Goal: Transaction & Acquisition: Book appointment/travel/reservation

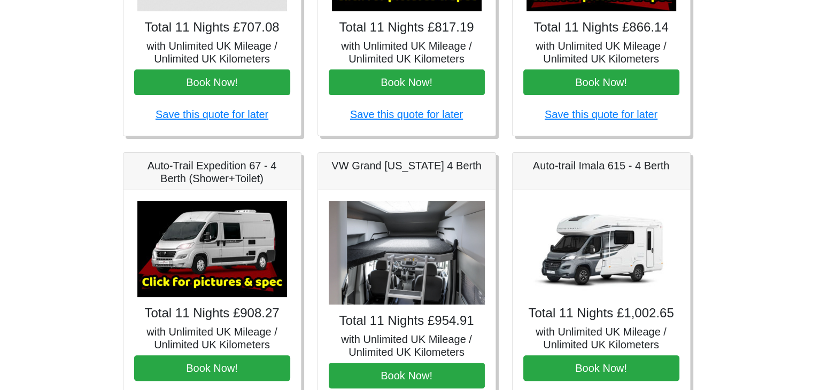
scroll to position [350, 0]
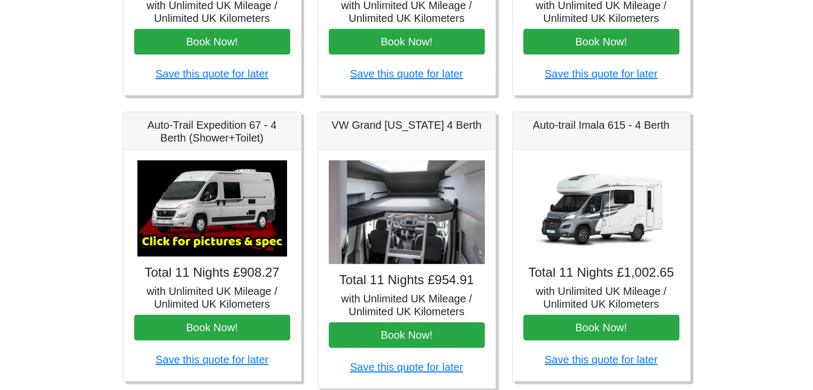
click at [407, 232] on img at bounding box center [407, 212] width 156 height 104
click at [381, 125] on h5 "VW Grand [US_STATE] 4 Berth" at bounding box center [407, 125] width 156 height 13
click at [390, 368] on link "Save this quote for later" at bounding box center [406, 368] width 113 height 12
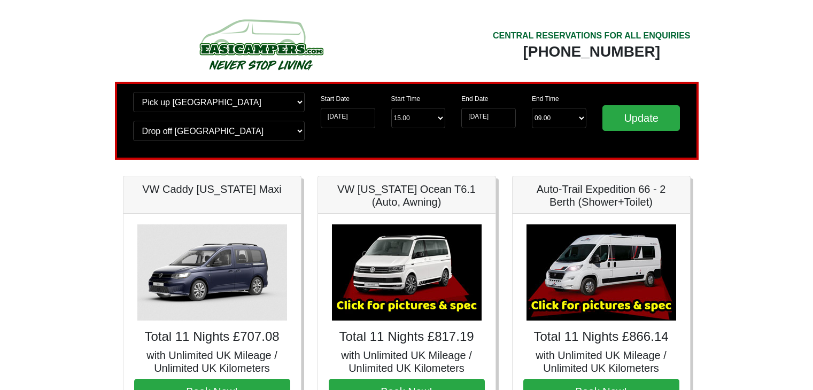
scroll to position [351, 0]
click at [563, 112] on select "End Time 10.00 -------- 08.00 am 09.00 am 10.00 am 11.00 am ([DATE] Only)" at bounding box center [559, 118] width 55 height 20
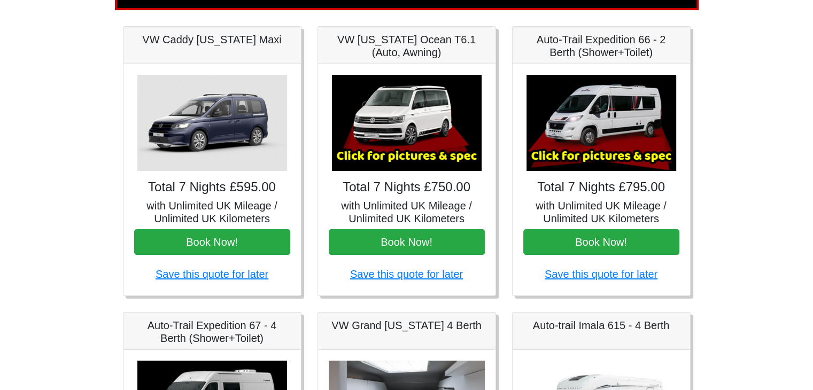
scroll to position [143, 0]
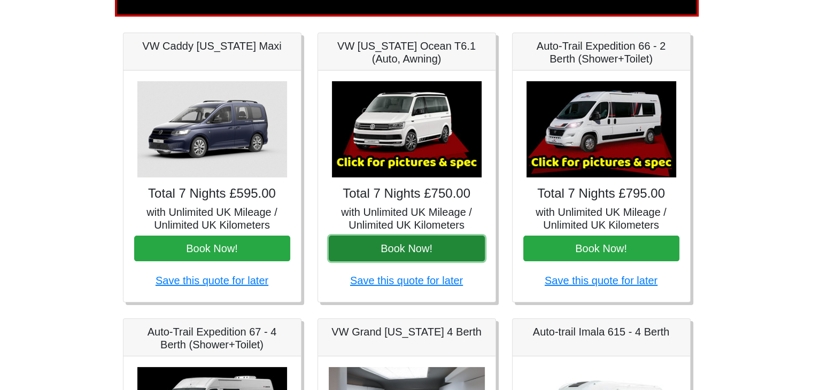
click at [369, 247] on button "Book Now!" at bounding box center [407, 249] width 156 height 26
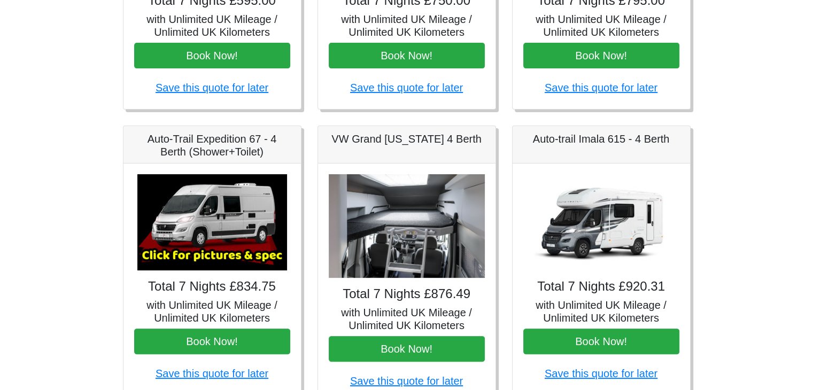
scroll to position [340, 0]
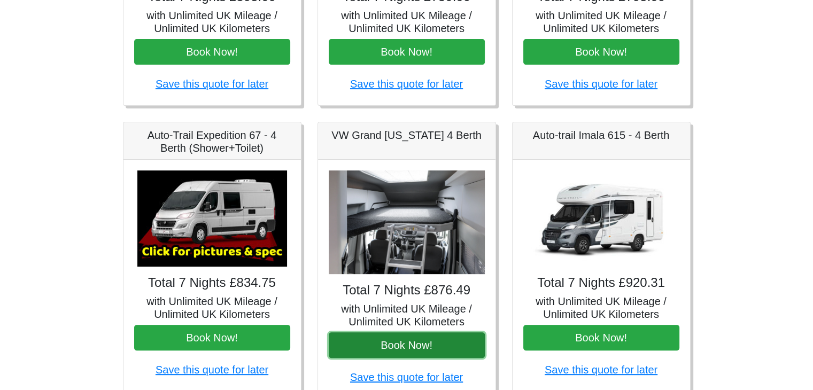
click at [394, 343] on button "Book Now!" at bounding box center [407, 346] width 156 height 26
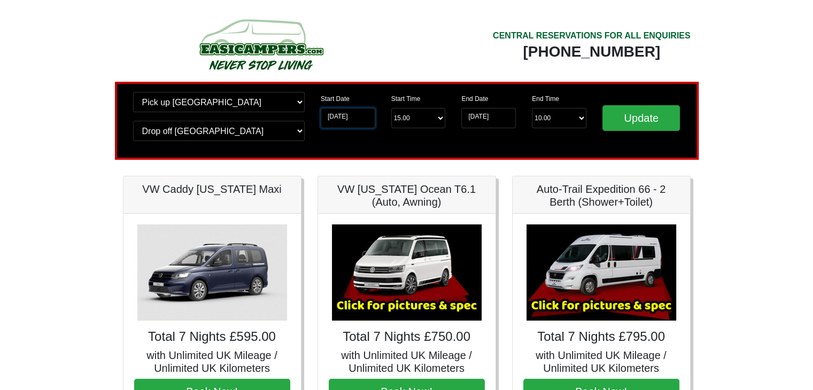
click at [348, 116] on input "[DATE]" at bounding box center [348, 118] width 55 height 20
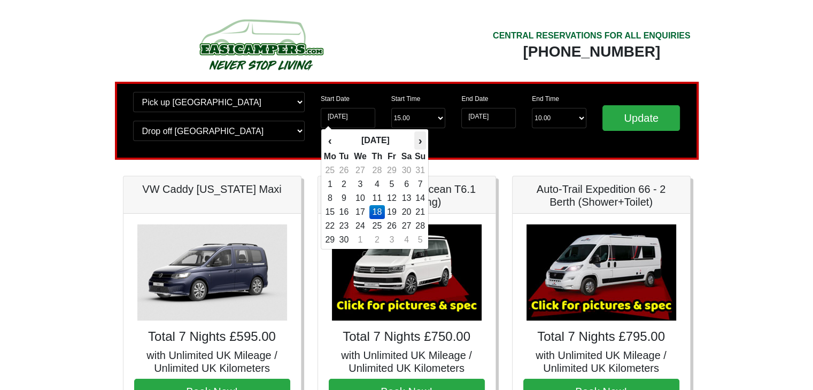
click at [421, 140] on th "›" at bounding box center [420, 141] width 12 height 18
click at [381, 226] on td "27" at bounding box center [378, 226] width 16 height 14
type input "[DATE]"
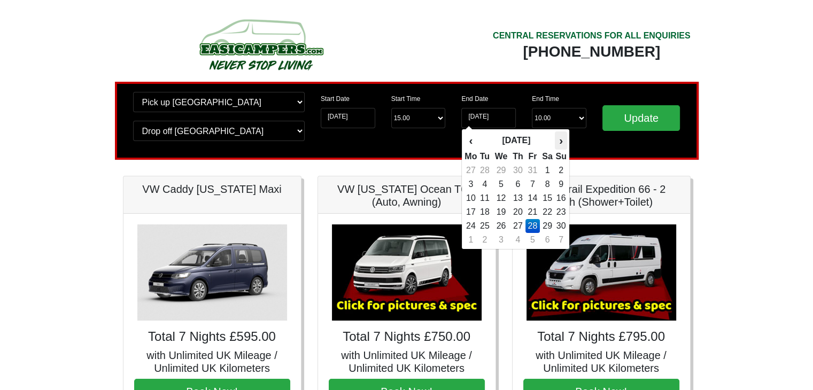
click at [562, 143] on th "›" at bounding box center [561, 141] width 12 height 18
click at [475, 195] on td "8" at bounding box center [470, 198] width 13 height 14
type input "[DATE]"
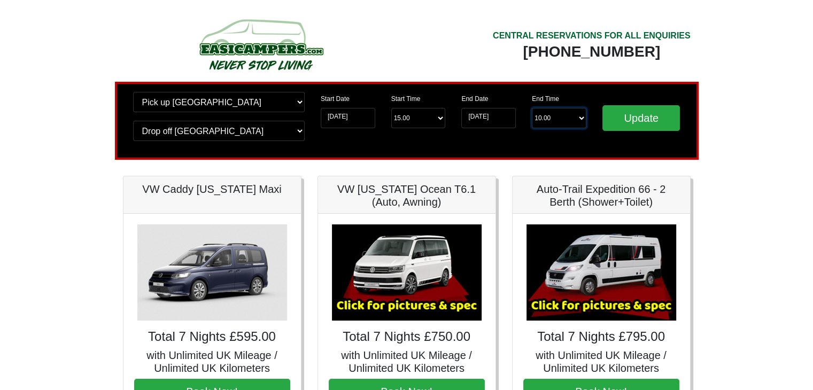
click at [572, 118] on select "End Time 10.00 -------- 08.00 am 09.00 am 10.00 am 11.00 am ([DATE] Only)" at bounding box center [559, 118] width 55 height 20
select select "09.00"
click at [532, 108] on select "End Time 10.00 -------- 08.00 am 09.00 am 10.00 am 11.00 am ([DATE] Only)" at bounding box center [559, 118] width 55 height 20
click at [640, 117] on input "Update" at bounding box center [642, 118] width 78 height 26
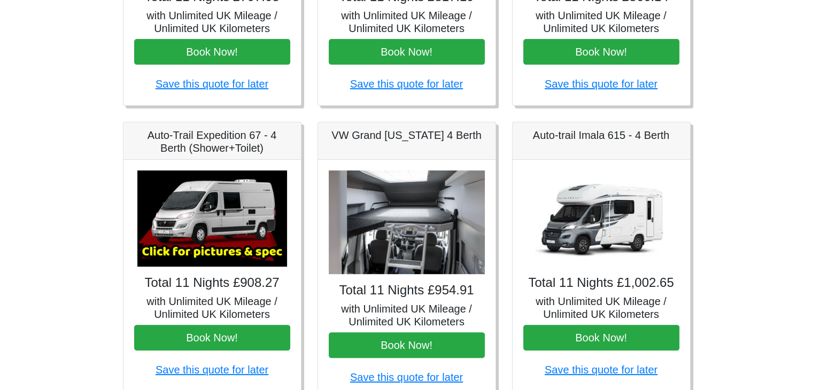
scroll to position [354, 0]
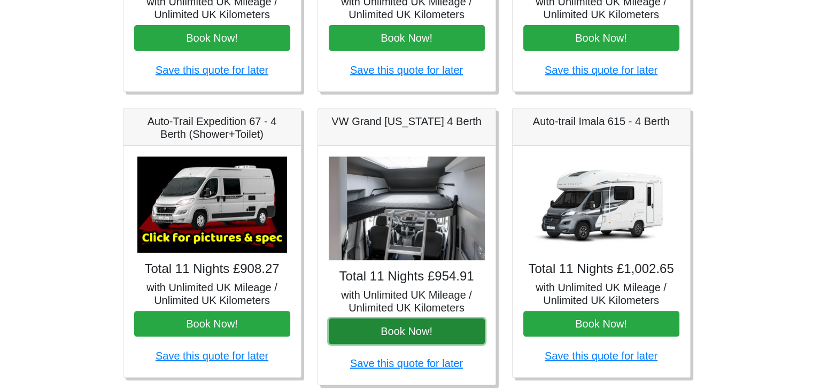
click at [367, 331] on button "Book Now!" at bounding box center [407, 332] width 156 height 26
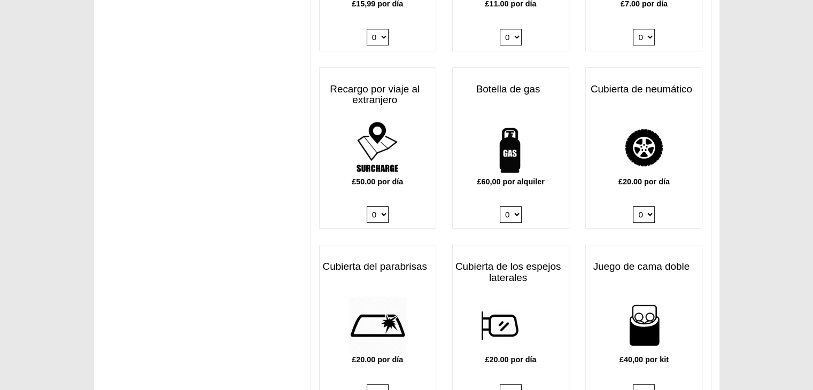
scroll to position [716, 0]
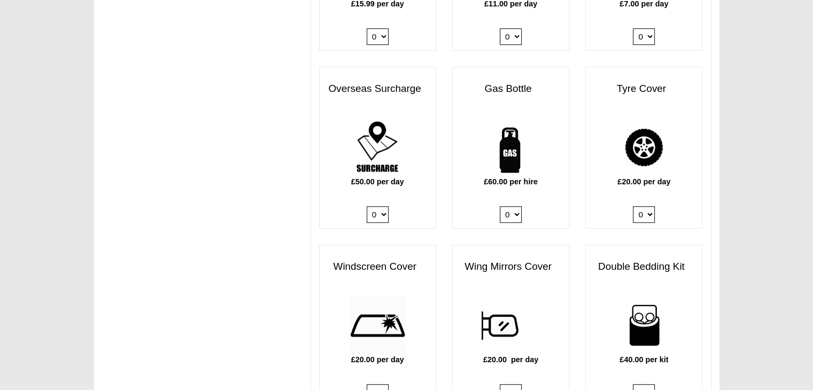
drag, startPoint x: 663, startPoint y: 95, endPoint x: 789, endPoint y: 134, distance: 132.1
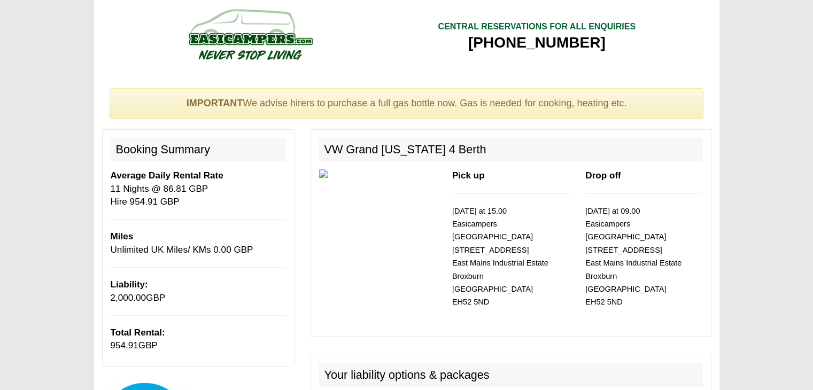
scroll to position [0, 0]
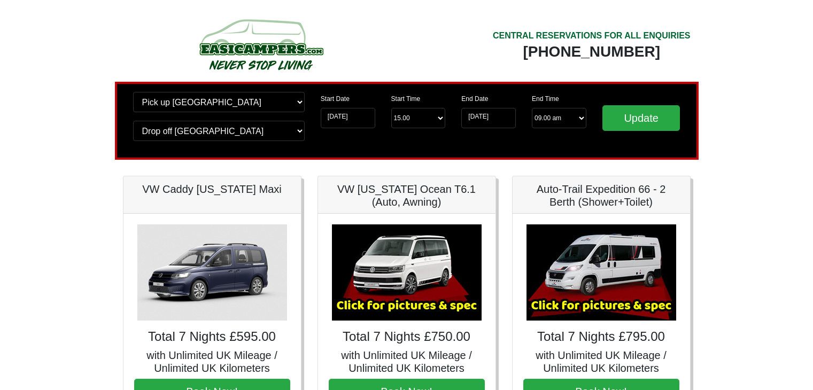
select select "09.00"
